Goal: Task Accomplishment & Management: Manage account settings

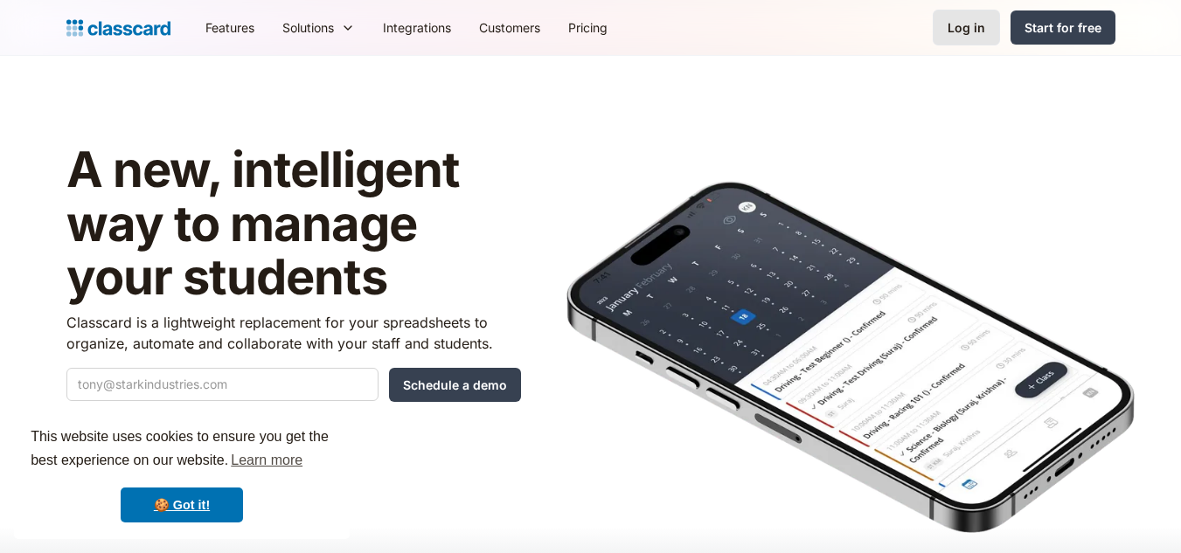
click at [951, 41] on link "Log in" at bounding box center [965, 28] width 67 height 36
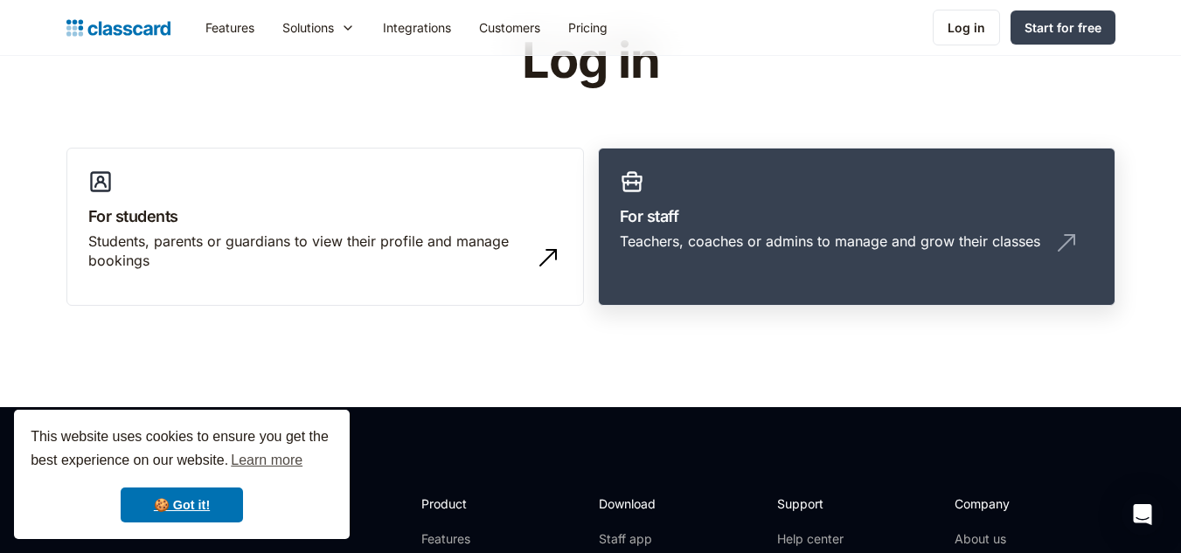
scroll to position [85, 0]
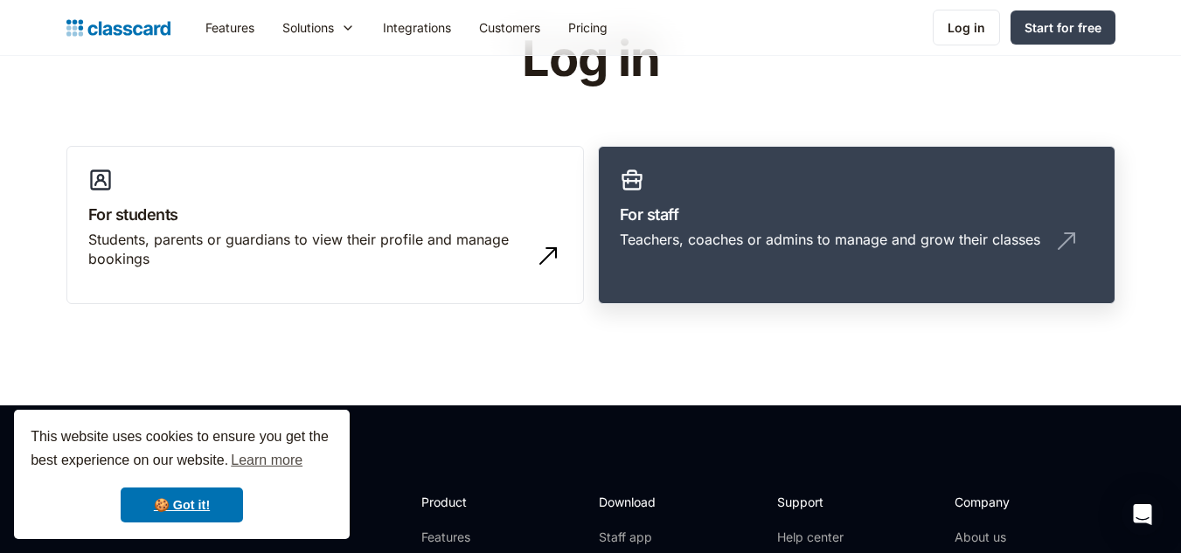
click at [772, 225] on h3 "For staff" at bounding box center [857, 215] width 474 height 24
